Goal: Task Accomplishment & Management: Manage account settings

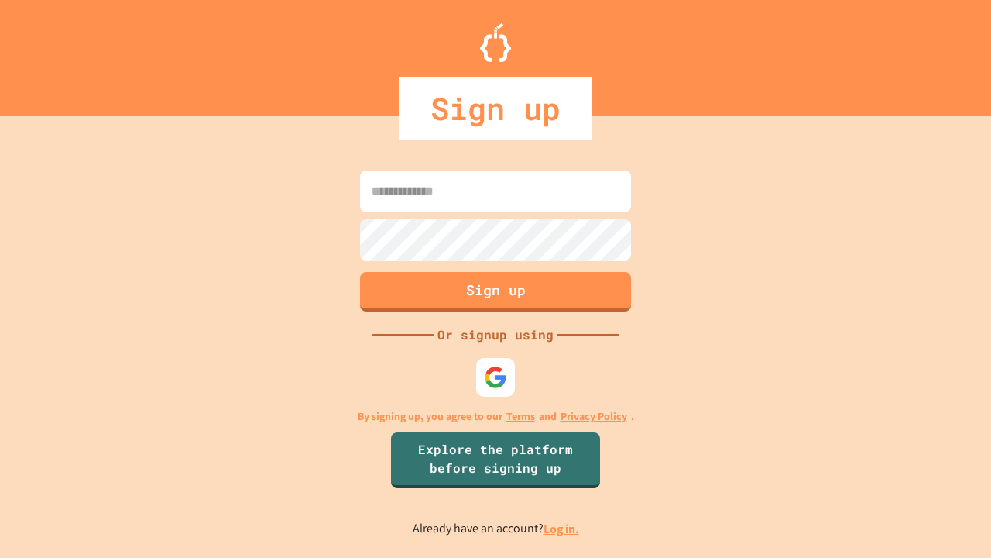
click at [562, 528] on link "Log in." at bounding box center [562, 528] width 36 height 16
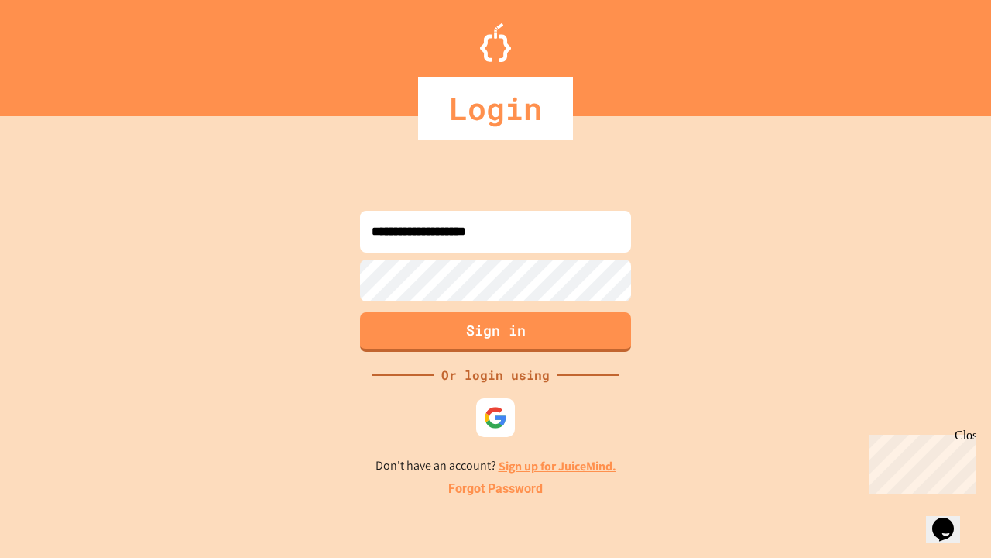
type input "**********"
